Goal: Book appointment/travel/reservation

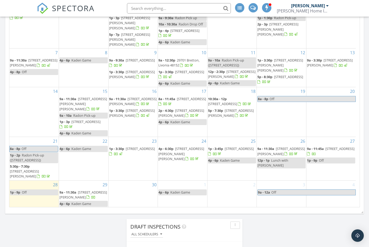
scroll to position [286, 0]
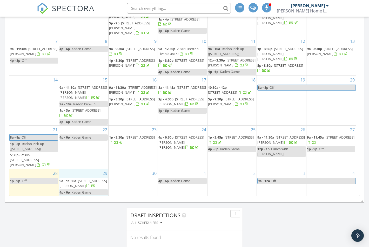
click at [80, 173] on div "29 9a - 11:30a [STREET_ADDRESS][PERSON_NAME] 4p - 6p Kaden Game" at bounding box center [83, 182] width 49 height 27
click at [83, 159] on link "Event" at bounding box center [83, 159] width 27 height 8
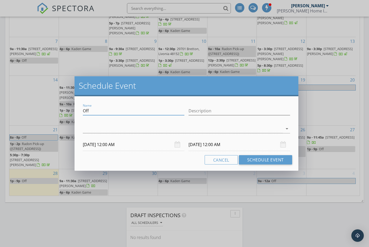
drag, startPoint x: 100, startPoint y: 110, endPoint x: 80, endPoint y: 112, distance: 19.5
click at [80, 112] on div "Name Off Description arrow_drop_down [DATE] 12:00 AM [DATE] 12:00 AM Cancel Sch…" at bounding box center [187, 133] width 224 height 75
type input "Sewer Scope"
type input "[STREET_ADDRESS] [GEOGRAPHIC_DATA] 48215"
click at [88, 129] on div at bounding box center [183, 129] width 200 height 9
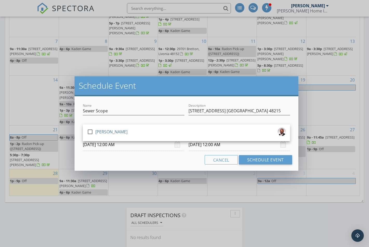
click at [88, 129] on div at bounding box center [90, 132] width 9 height 9
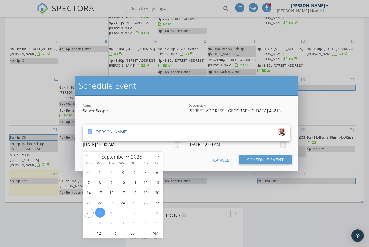
click at [108, 147] on input "[DATE] 12:00 AM" at bounding box center [134, 145] width 102 height 13
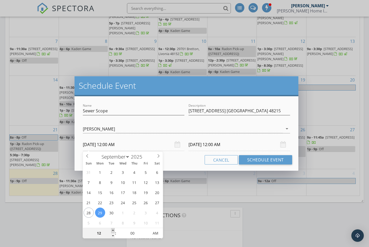
type input "01"
type input "[DATE] 1:00 AM"
click at [113, 232] on span at bounding box center [113, 230] width 4 height 5
type input "[DATE] 1:00 AM"
type input "[DATE] 1:00 PM"
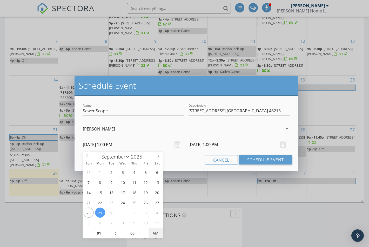
click at [157, 231] on span "AM" at bounding box center [156, 233] width 14 height 10
click at [200, 146] on input "[DATE] 1:00 PM" at bounding box center [240, 145] width 102 height 13
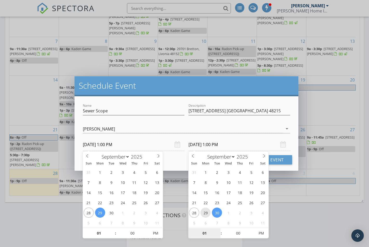
type input "[DATE] 1:00 PM"
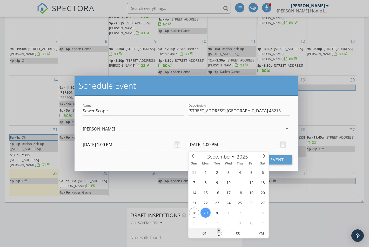
type input "02"
type input "[DATE] 2:00 PM"
click at [218, 232] on span at bounding box center [219, 230] width 4 height 5
click at [285, 161] on button "Schedule Event" at bounding box center [265, 159] width 53 height 9
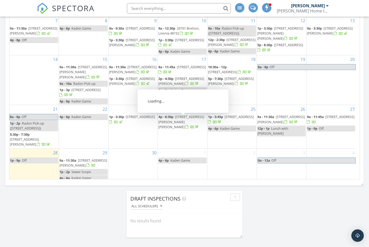
scroll to position [23, 0]
